Goal: Communication & Community: Share content

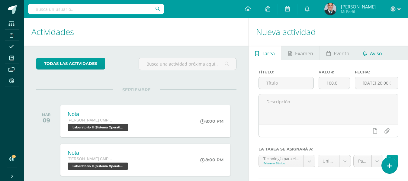
click at [368, 54] on link "Aviso" at bounding box center [372, 53] width 32 height 14
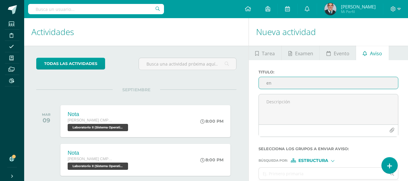
type input "e"
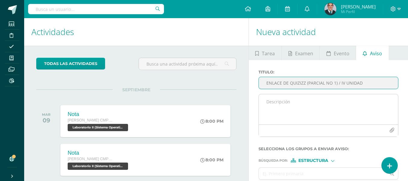
type input "ENLACE DE QUIZIZZ (PARCIAL NO 1) / IV UNIDAD"
click at [316, 102] on textarea at bounding box center [328, 109] width 139 height 30
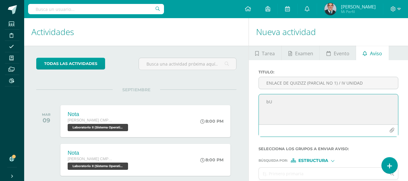
type textarea "b"
paste textarea "joinmyquiz.com"
paste textarea "0151 9778"
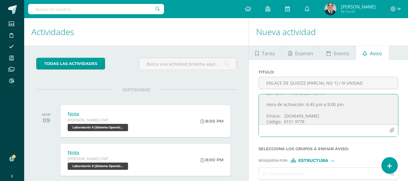
scroll to position [82, 0]
type textarea "Buenas tardes/noches Estimados todos Bendiciones, Por medio de la presente les …"
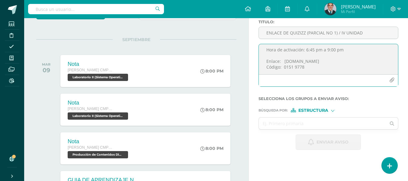
scroll to position [91, 0]
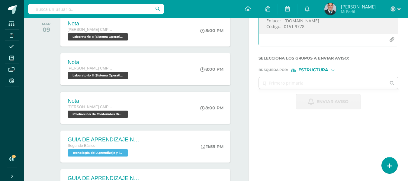
click at [287, 89] on ul at bounding box center [329, 89] width 140 height 1
click at [285, 81] on input "text" at bounding box center [322, 83] width 127 height 12
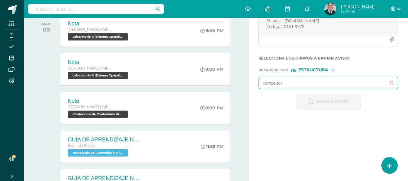
type input "computaci"
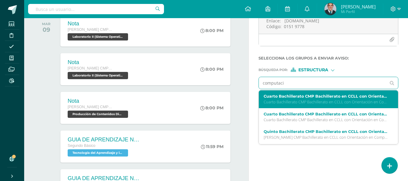
click at [306, 101] on p "Cuarto Bachillerato CMP Bachillerato en CCLL con Orientación en Computación 'E'" at bounding box center [326, 101] width 124 height 5
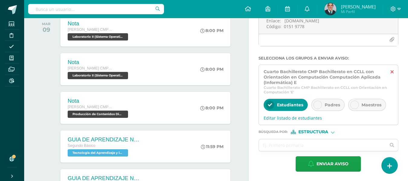
click at [393, 72] on icon at bounding box center [392, 71] width 3 height 5
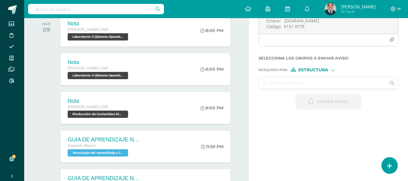
click at [323, 81] on input "text" at bounding box center [322, 83] width 127 height 12
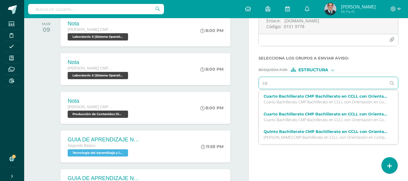
type input "com"
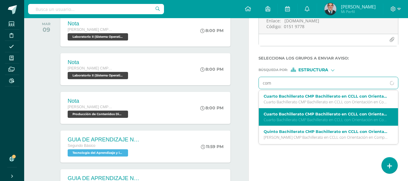
click at [329, 117] on p "Cuarto Bachillerato CMP Bachillerato en CCLL con Orientación en Computación 'C'" at bounding box center [326, 119] width 124 height 5
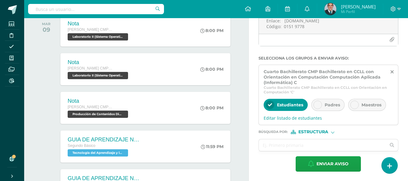
click at [323, 106] on div "Padres" at bounding box center [327, 105] width 33 height 12
click at [359, 105] on div "Maestros" at bounding box center [367, 105] width 38 height 12
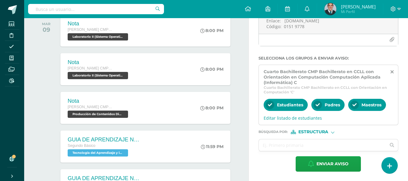
click at [317, 131] on span "Estructura" at bounding box center [313, 131] width 30 height 3
click at [312, 147] on span "Persona" at bounding box center [316, 147] width 22 height 3
click at [275, 146] on input "text" at bounding box center [322, 145] width 127 height 12
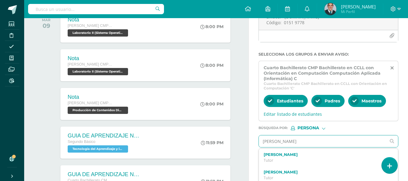
scroll to position [121, 0]
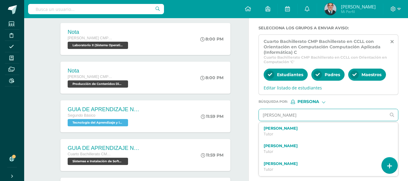
type input "jose andres orellana"
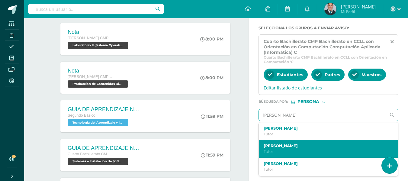
scroll to position [30, 0]
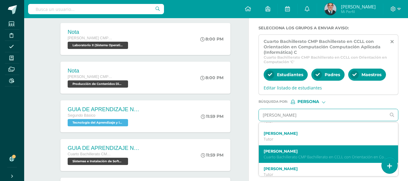
click at [328, 149] on label "José Andrés Orellana Martínez" at bounding box center [326, 151] width 124 height 5
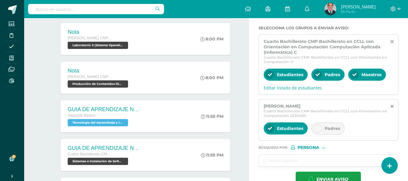
scroll to position [0, 0]
click at [320, 130] on div at bounding box center [318, 128] width 8 height 8
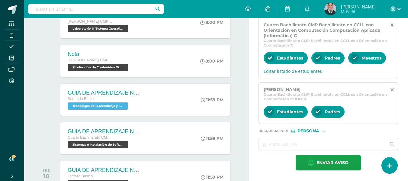
scroll to position [151, 0]
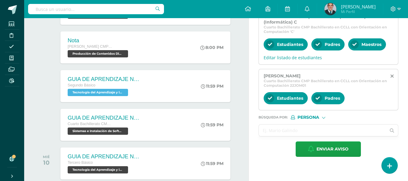
click at [296, 128] on input "text" at bounding box center [322, 130] width 127 height 12
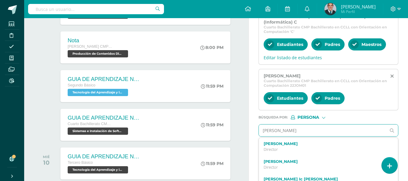
type input "perez chajon"
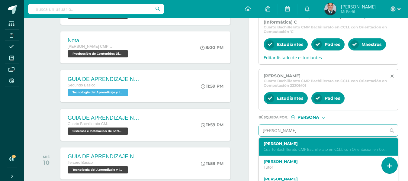
click at [306, 147] on p "Cuarto Bachillerato CMP Bachillerato en CCLL con Orientación en Computación 23J…" at bounding box center [326, 149] width 124 height 5
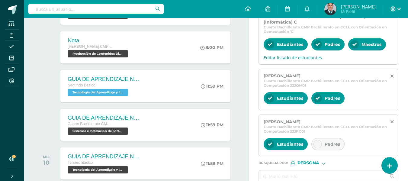
click at [316, 144] on icon at bounding box center [318, 144] width 4 height 4
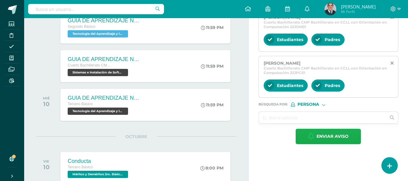
scroll to position [211, 0]
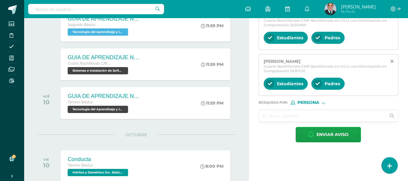
click at [309, 119] on input "text" at bounding box center [322, 116] width 127 height 12
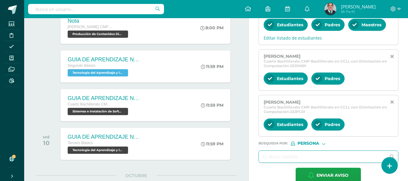
scroll to position [181, 0]
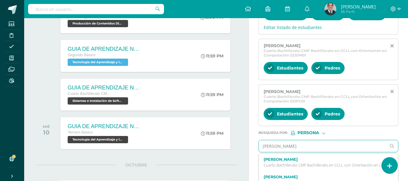
type input "jose rodrigo morales aguilar"
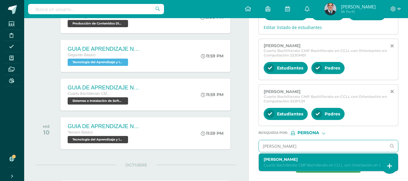
click at [310, 165] on p "Cuarto Bachillerato CMP Bachillerato en CCLL con Orientación en Computación 201…" at bounding box center [326, 164] width 124 height 5
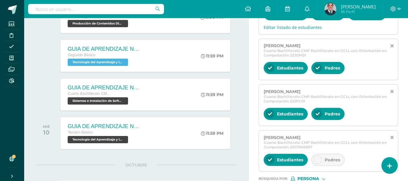
click at [319, 157] on div at bounding box center [318, 160] width 8 height 8
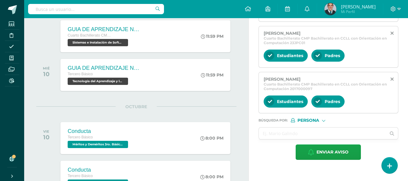
scroll to position [242, 0]
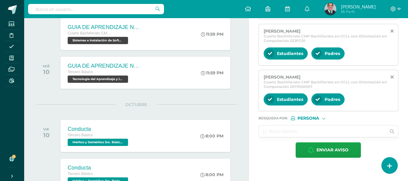
click at [289, 130] on input "text" at bounding box center [322, 131] width 127 height 12
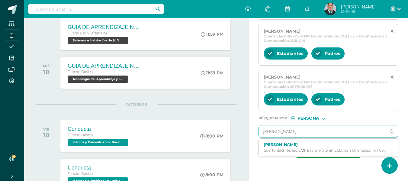
type input "omar cuevas"
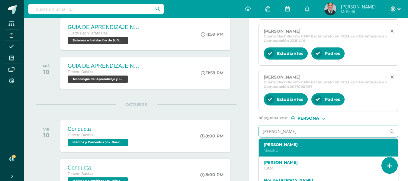
click at [299, 149] on p "Maestro" at bounding box center [326, 150] width 124 height 5
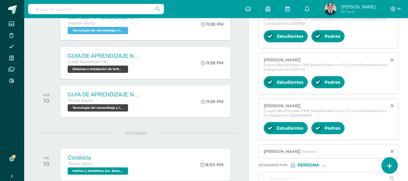
scroll to position [272, 0]
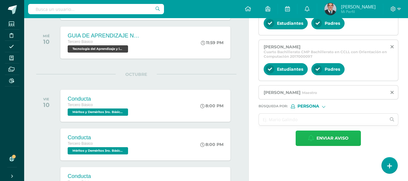
click at [347, 133] on span "Enviar aviso" at bounding box center [333, 138] width 32 height 15
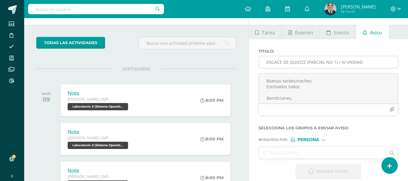
scroll to position [0, 0]
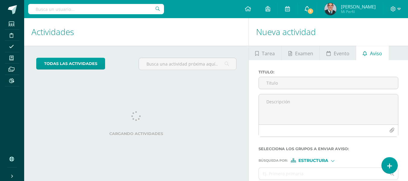
click at [314, 11] on span "1" at bounding box center [310, 11] width 7 height 7
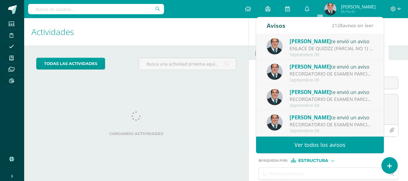
click at [328, 50] on div "ENLACE DE QUIZIZZ (PARCIAL NO 1) / IV UNIDAD: Buenas tardes/noches Estimados to…" at bounding box center [332, 48] width 84 height 7
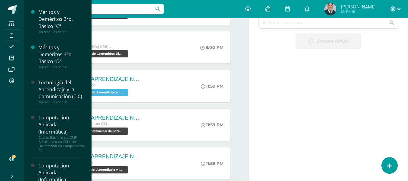
scroll to position [242, 0]
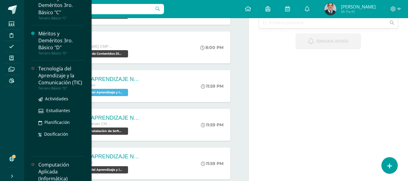
click at [69, 86] on div "Tecnología del Aprendizaje y la Comunicación (TIC)" at bounding box center [61, 75] width 46 height 21
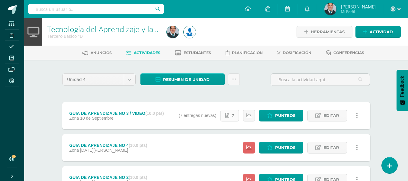
click at [232, 118] on span "7" at bounding box center [233, 115] width 2 height 11
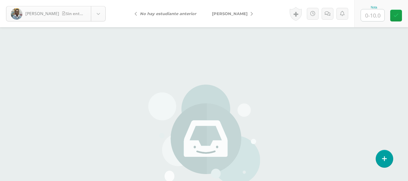
click at [98, 17] on body "Alvarez, Jaden Sin entrega Alvarez, Jaden Arévalo, Juan Ayala, Selvyn Ayala, An…" at bounding box center [204, 125] width 408 height 251
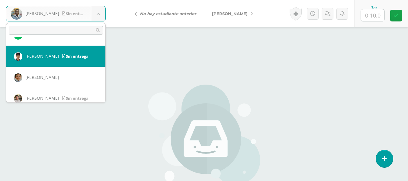
scroll to position [151, 0]
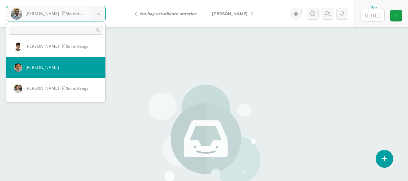
select select "553"
